Goal: Communication & Community: Answer question/provide support

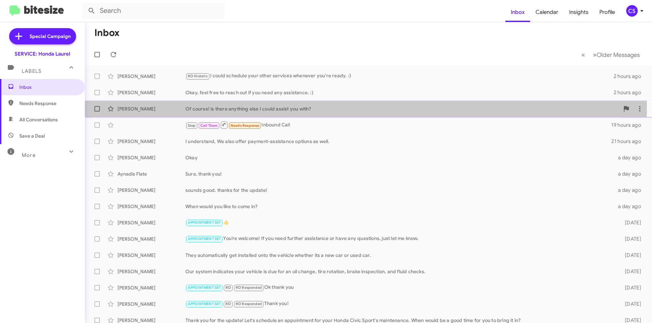
click at [288, 108] on div "Of course! is there anything else I could assist you with?" at bounding box center [402, 109] width 434 height 7
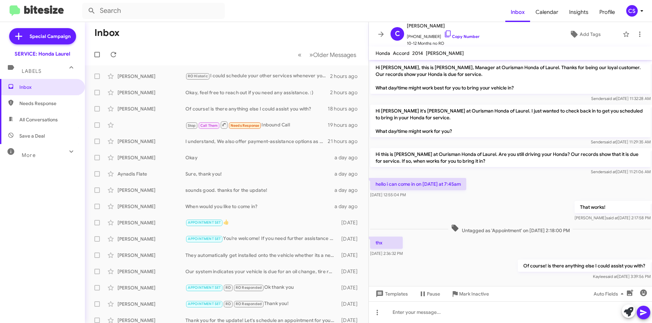
scroll to position [9, 0]
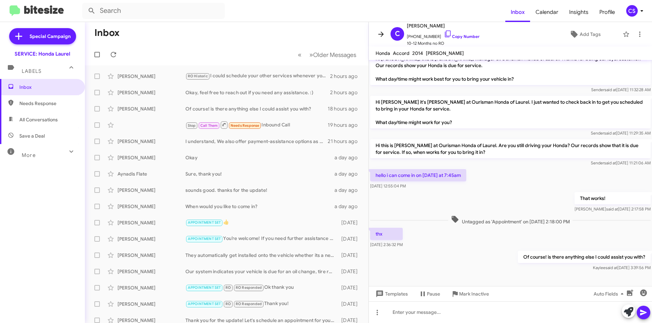
click at [384, 37] on icon at bounding box center [381, 34] width 8 height 8
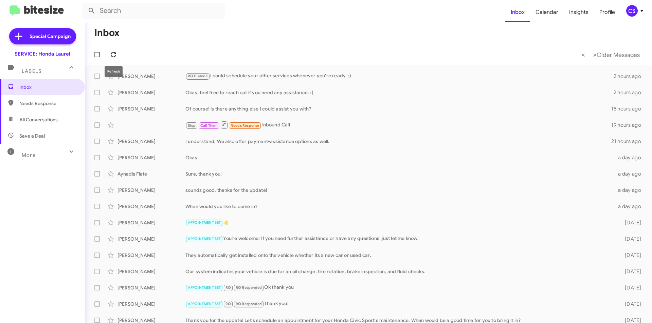
click at [113, 57] on icon at bounding box center [113, 55] width 8 height 8
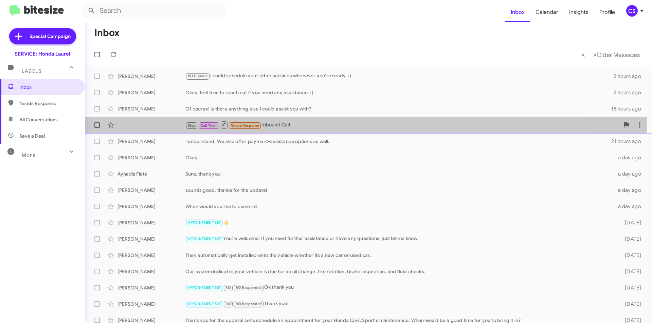
click at [272, 127] on div "Stop Call Them Needs Response Inbound Call" at bounding box center [402, 125] width 434 height 8
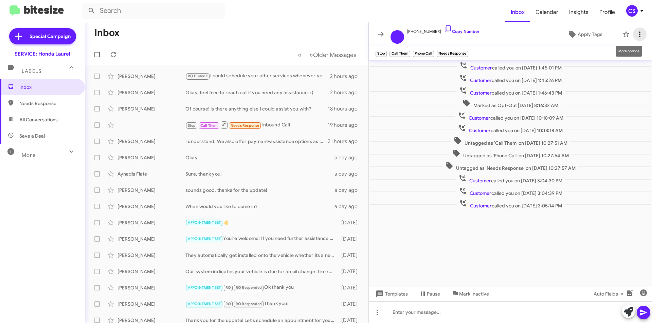
click at [639, 32] on icon at bounding box center [639, 34] width 1 height 5
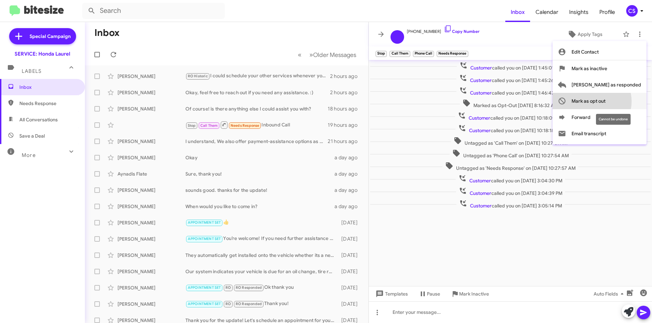
click at [605, 101] on span "Mark as opt out" at bounding box center [588, 101] width 34 height 16
